Goal: Information Seeking & Learning: Learn about a topic

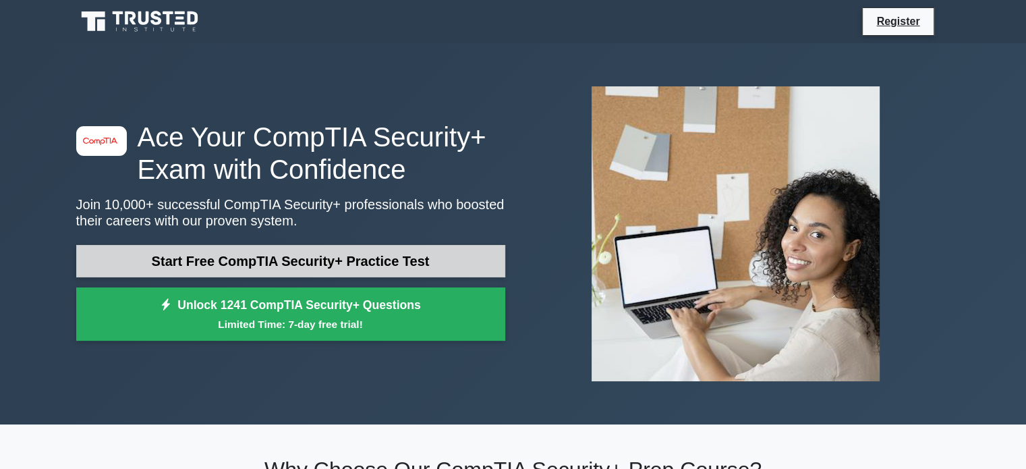
click at [291, 258] on link "Start Free CompTIA Security+ Practice Test" at bounding box center [290, 261] width 429 height 32
